Goal: Check status

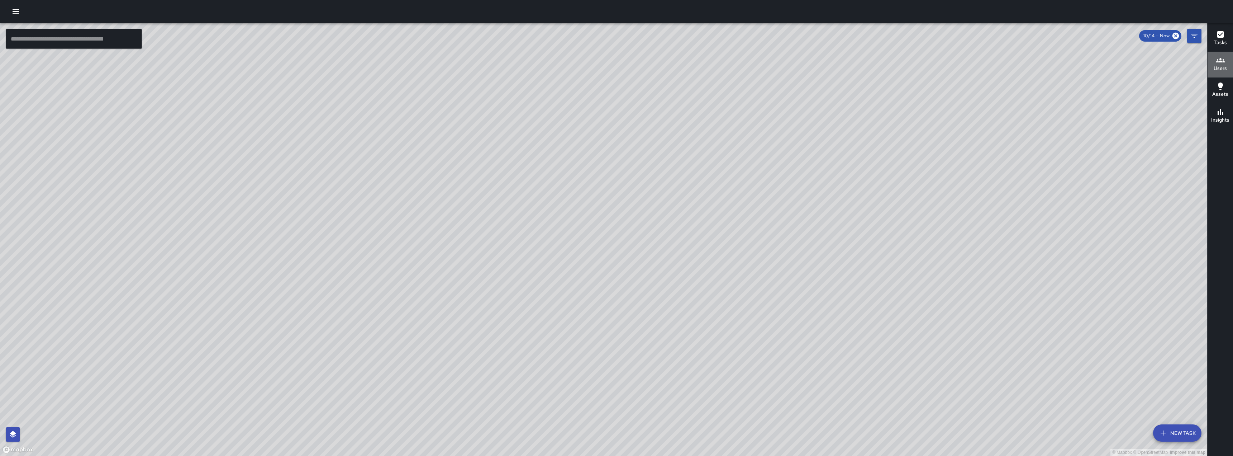
click at [1225, 65] on h6 "Users" at bounding box center [1220, 69] width 13 height 8
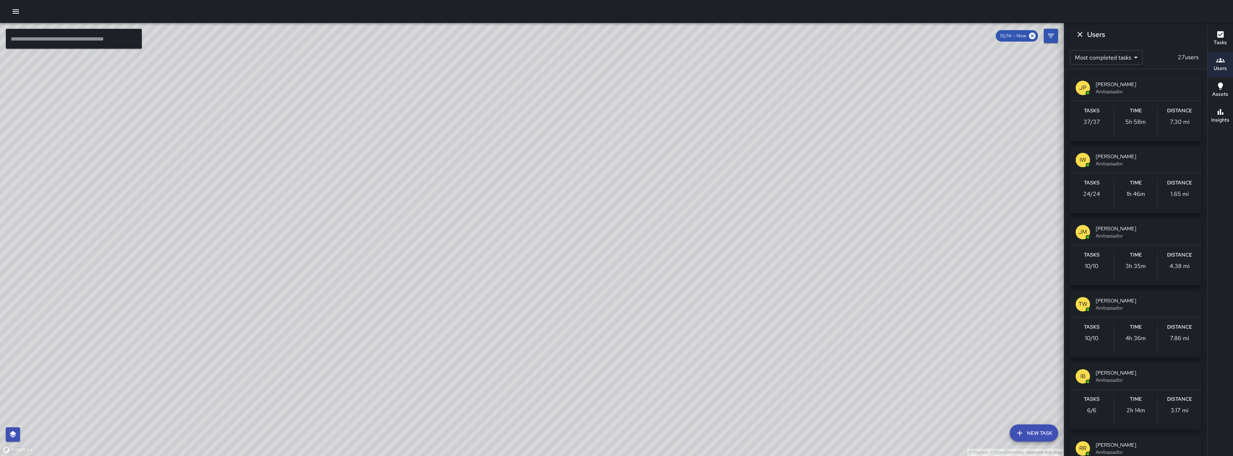
click at [646, 305] on div "© Mapbox © OpenStreetMap Improve this map" at bounding box center [532, 239] width 1064 height 433
click at [636, 320] on div "© Mapbox © OpenStreetMap Improve this map" at bounding box center [532, 239] width 1064 height 433
click at [637, 319] on div "© Mapbox © OpenStreetMap Improve this map" at bounding box center [532, 239] width 1064 height 433
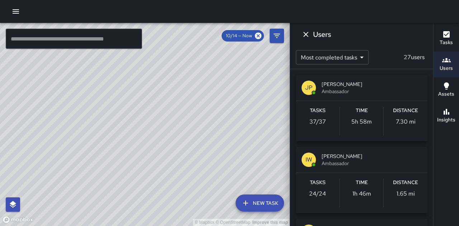
drag, startPoint x: 224, startPoint y: 180, endPoint x: 247, endPoint y: 183, distance: 23.8
click at [247, 183] on div "© Mapbox © OpenStreetMap Improve this map" at bounding box center [145, 124] width 290 height 203
drag, startPoint x: 143, startPoint y: 101, endPoint x: 179, endPoint y: 179, distance: 85.7
click at [179, 179] on div "© Mapbox © OpenStreetMap Improve this map" at bounding box center [145, 124] width 290 height 203
drag, startPoint x: 223, startPoint y: 72, endPoint x: 317, endPoint y: 119, distance: 105.3
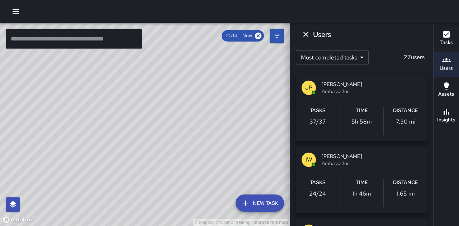
click at [317, 119] on div "© Mapbox © OpenStreetMap Improve this map ​ New Task 10/14 — Now Map Layers Tas…" at bounding box center [229, 124] width 459 height 203
drag, startPoint x: 174, startPoint y: 63, endPoint x: 176, endPoint y: 98, distance: 34.5
click at [176, 98] on div "© Mapbox © OpenStreetMap Improve this map" at bounding box center [145, 124] width 290 height 203
click at [242, 165] on div "© Mapbox © OpenStreetMap Improve this map" at bounding box center [145, 124] width 290 height 203
click at [306, 30] on icon "Dismiss" at bounding box center [306, 34] width 9 height 9
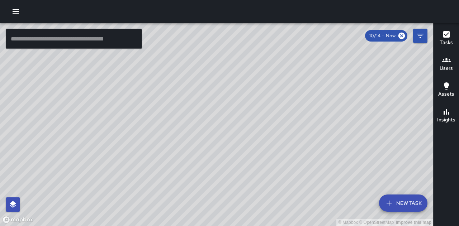
drag, startPoint x: 346, startPoint y: 121, endPoint x: 348, endPoint y: 19, distance: 101.8
click at [348, 19] on div "© Mapbox © OpenStreetMap Improve this map ​ New Task 10/14 — Now Map Layers Tas…" at bounding box center [229, 113] width 459 height 226
drag, startPoint x: 224, startPoint y: 86, endPoint x: 136, endPoint y: 154, distance: 112.0
click at [136, 154] on div "© Mapbox © OpenStreetMap Improve this map" at bounding box center [216, 124] width 433 height 203
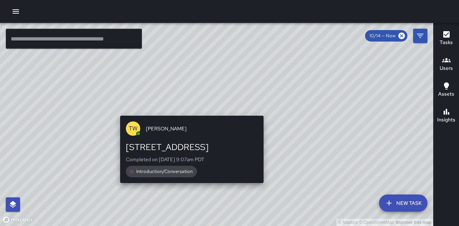
drag, startPoint x: 331, startPoint y: 95, endPoint x: 192, endPoint y: 109, distance: 140.2
click at [192, 109] on div "© Mapbox © OpenStreetMap Improve this map TW [PERSON_NAME] [STREET_ADDRESS] Com…" at bounding box center [216, 124] width 433 height 203
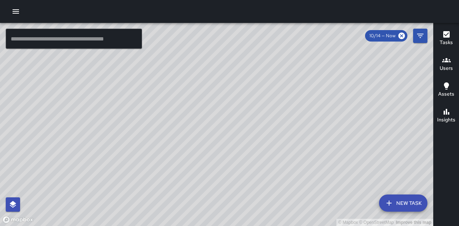
drag, startPoint x: 314, startPoint y: 199, endPoint x: 364, endPoint y: 110, distance: 102.4
click at [364, 110] on div "© Mapbox © OpenStreetMap Improve this map" at bounding box center [216, 124] width 433 height 203
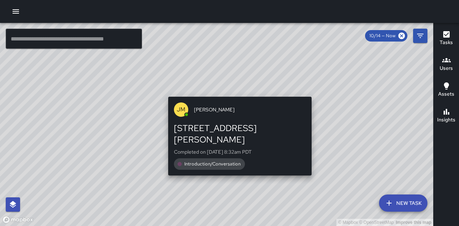
drag, startPoint x: 174, startPoint y: 117, endPoint x: 233, endPoint y: 95, distance: 63.1
click at [233, 95] on div "[PERSON_NAME] [PERSON_NAME] [STREET_ADDRESS][PERSON_NAME] Completed on [DATE] 8…" at bounding box center [239, 136] width 149 height 85
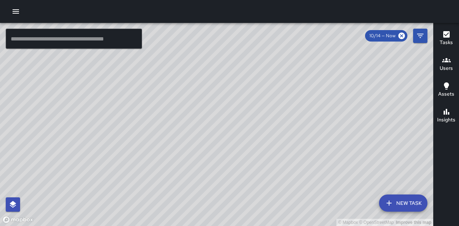
drag, startPoint x: 132, startPoint y: 166, endPoint x: 83, endPoint y: 184, distance: 51.7
click at [83, 184] on div "© Mapbox © OpenStreetMap Improve this map" at bounding box center [216, 124] width 433 height 203
drag, startPoint x: 280, startPoint y: 75, endPoint x: 284, endPoint y: 108, distance: 33.3
click at [284, 108] on div "© Mapbox © OpenStreetMap Improve this map" at bounding box center [216, 124] width 433 height 203
drag, startPoint x: 262, startPoint y: 89, endPoint x: 304, endPoint y: 176, distance: 96.7
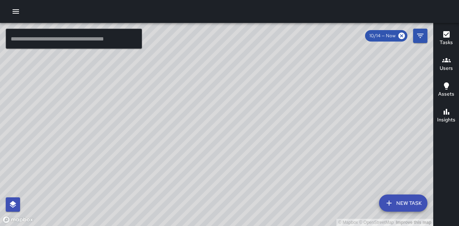
click at [304, 176] on div "© Mapbox © OpenStreetMap Improve this map" at bounding box center [216, 124] width 433 height 203
click at [448, 62] on icon "button" at bounding box center [446, 60] width 9 height 4
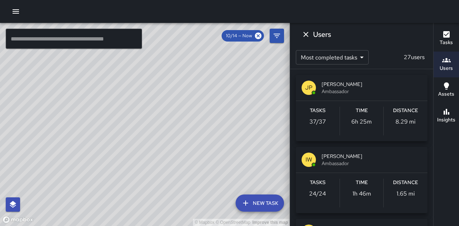
drag, startPoint x: 311, startPoint y: 176, endPoint x: 401, endPoint y: 98, distance: 118.7
click at [308, 31] on icon "Dismiss" at bounding box center [306, 34] width 9 height 9
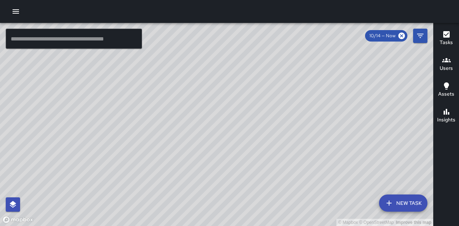
click at [210, 79] on div "© Mapbox © OpenStreetMap Improve this map" at bounding box center [216, 124] width 433 height 203
click at [425, 103] on div "© Mapbox © OpenStreetMap Improve this map" at bounding box center [216, 124] width 433 height 203
click at [244, 148] on div "© Mapbox © OpenStreetMap Improve this map" at bounding box center [216, 124] width 433 height 203
